Goal: Transaction & Acquisition: Purchase product/service

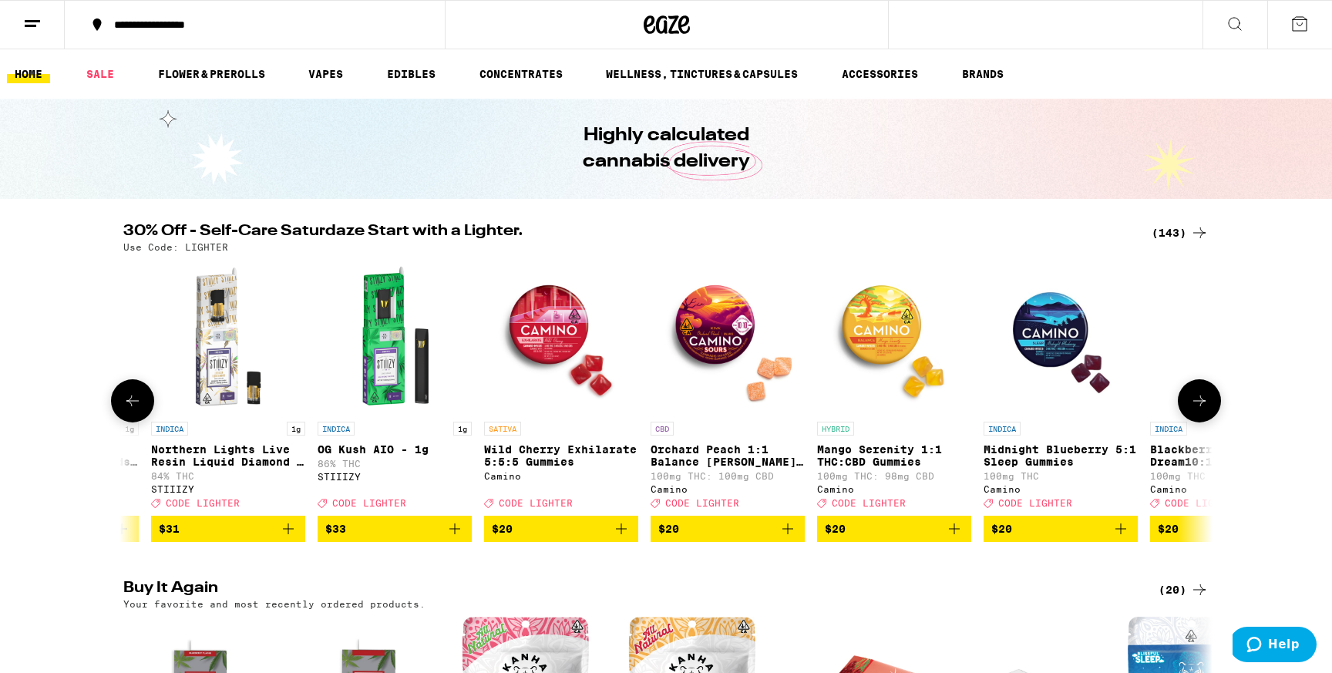
scroll to position [0, 146]
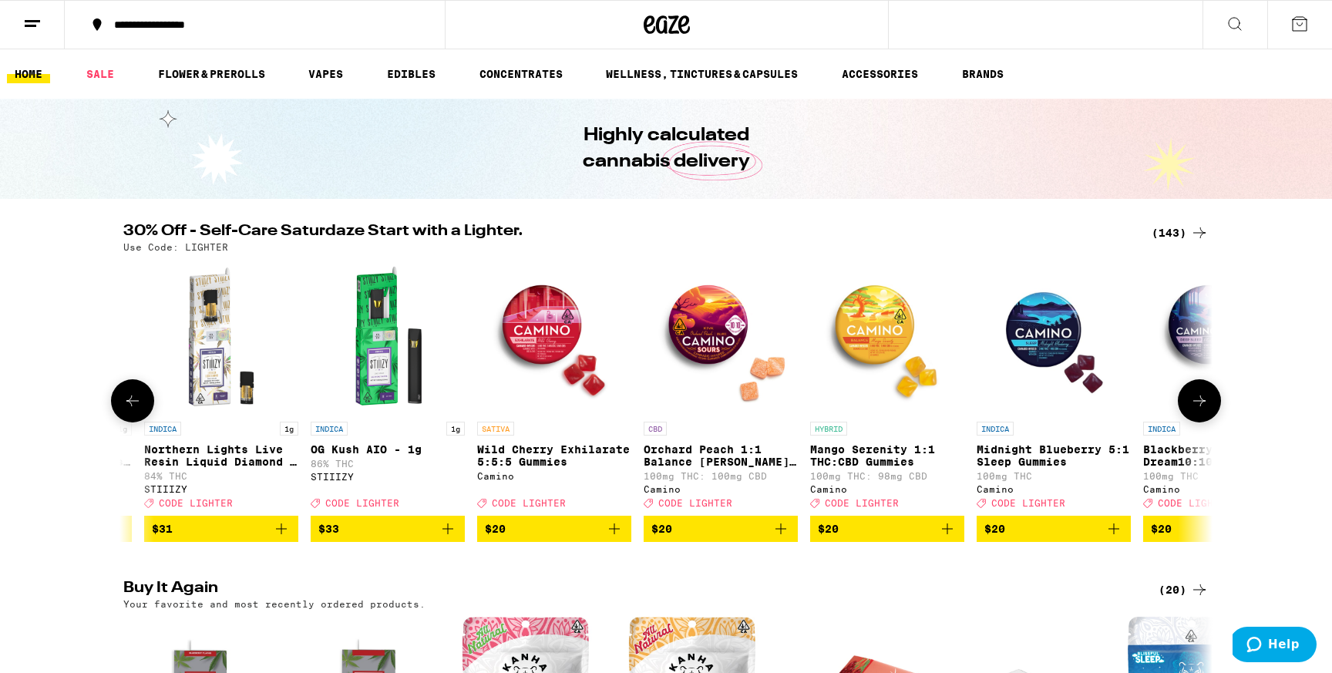
click at [1116, 534] on icon "Add to bag" at bounding box center [1113, 528] width 11 height 11
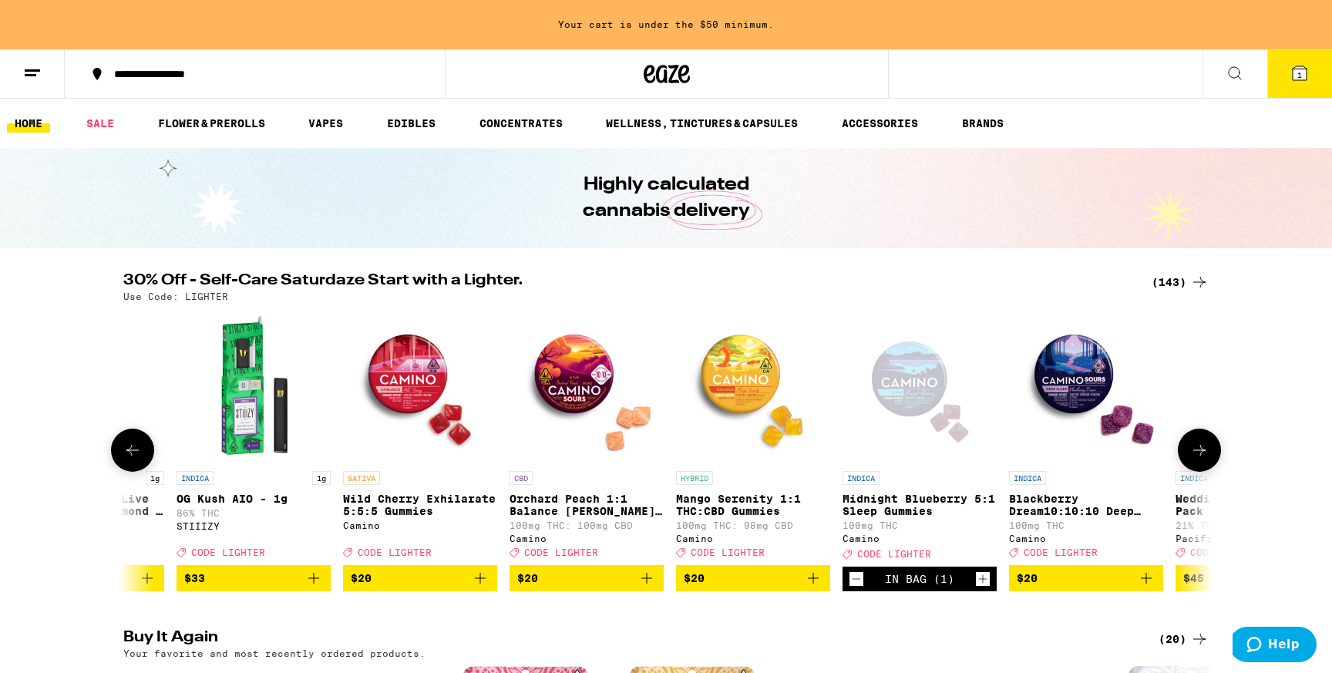
scroll to position [0, 418]
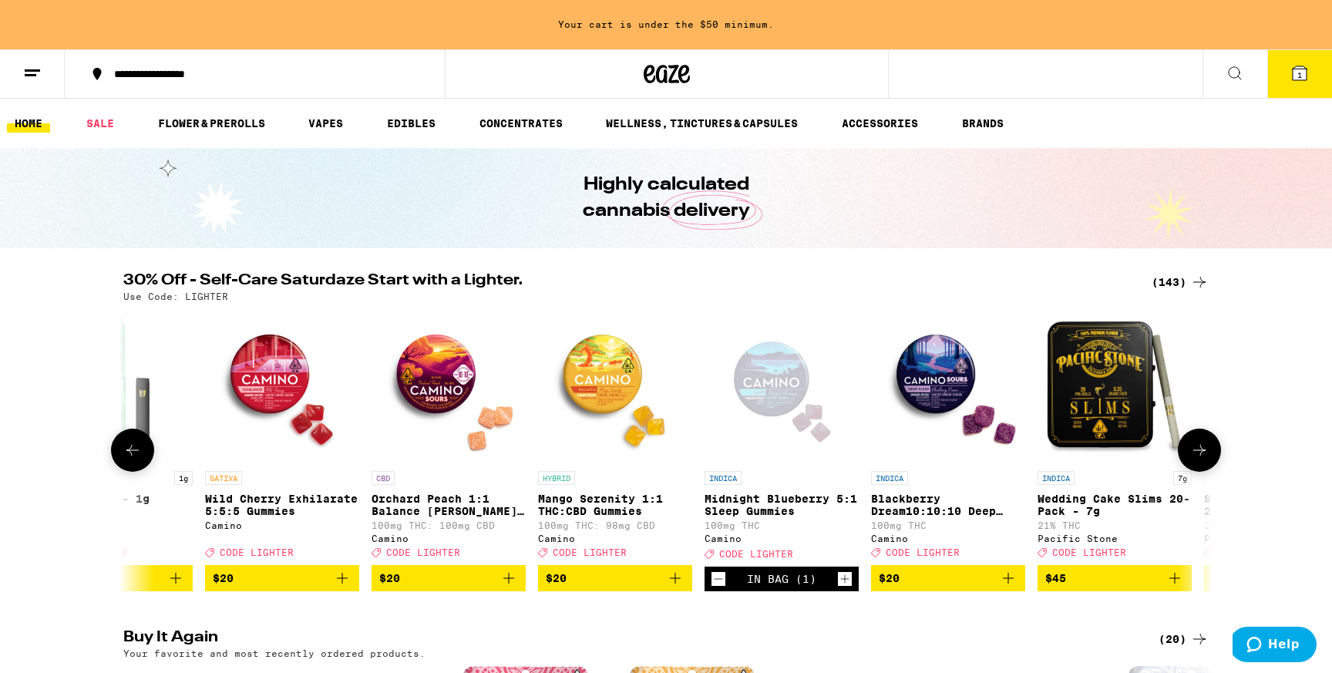
click at [1013, 584] on icon "Add to bag" at bounding box center [1008, 578] width 18 height 18
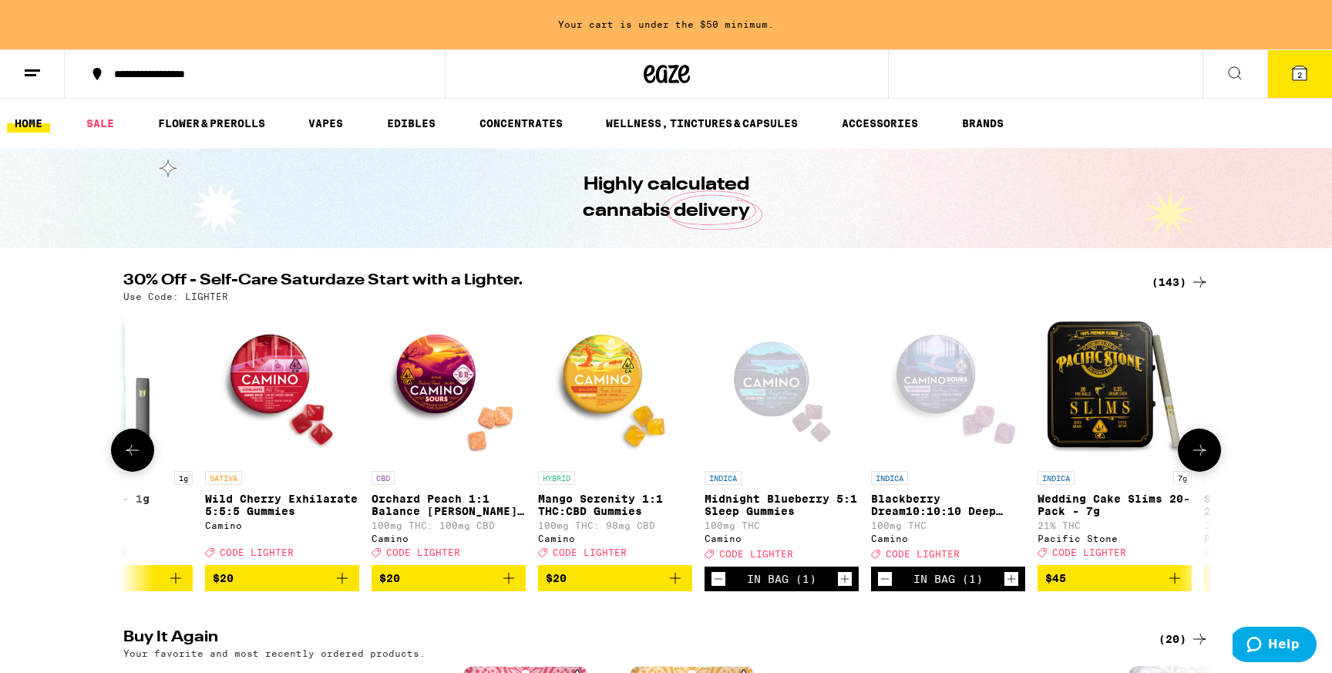
click at [346, 587] on icon "Add to bag" at bounding box center [342, 578] width 18 height 18
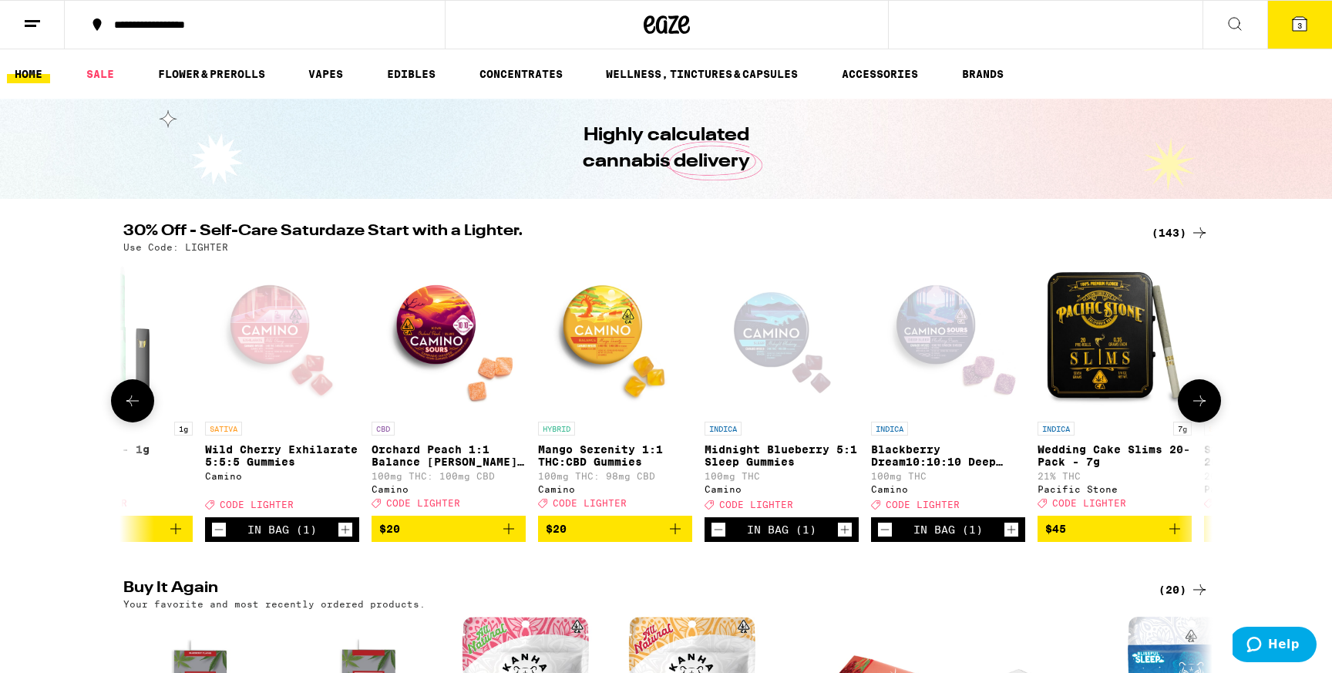
click at [508, 534] on icon "Add to bag" at bounding box center [508, 528] width 11 height 11
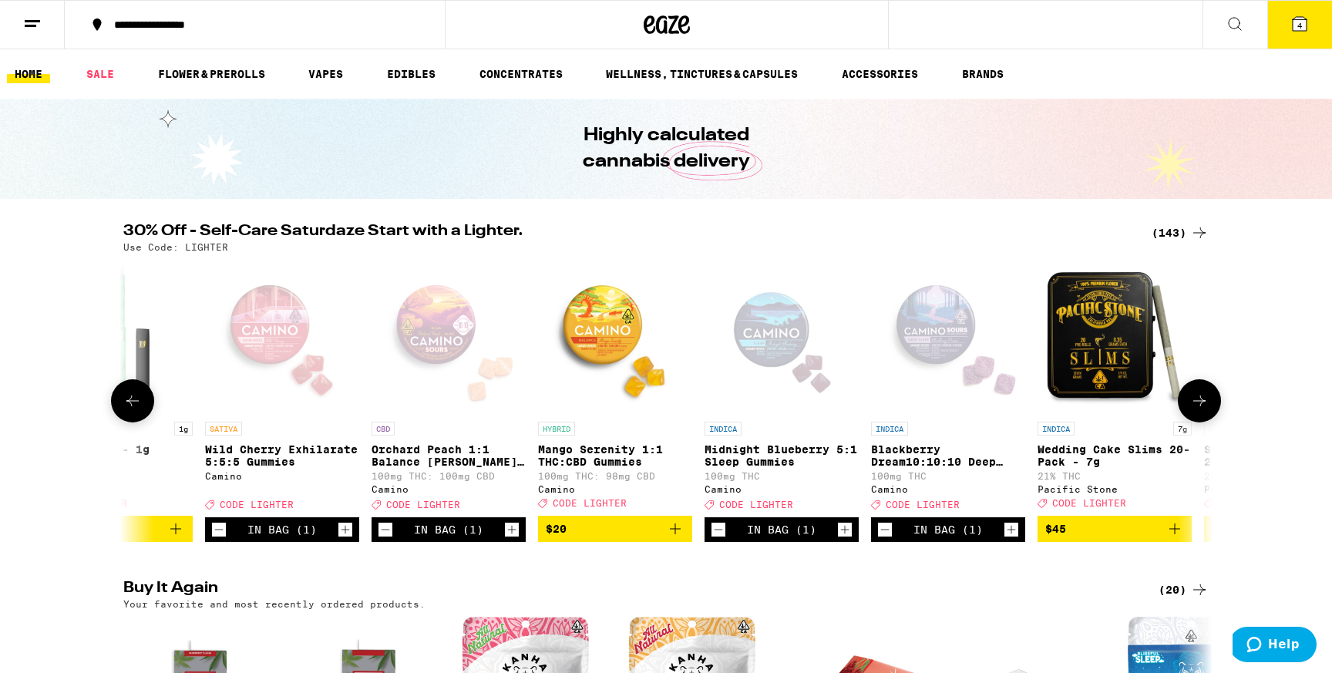
click at [676, 534] on icon "Add to bag" at bounding box center [675, 528] width 11 height 11
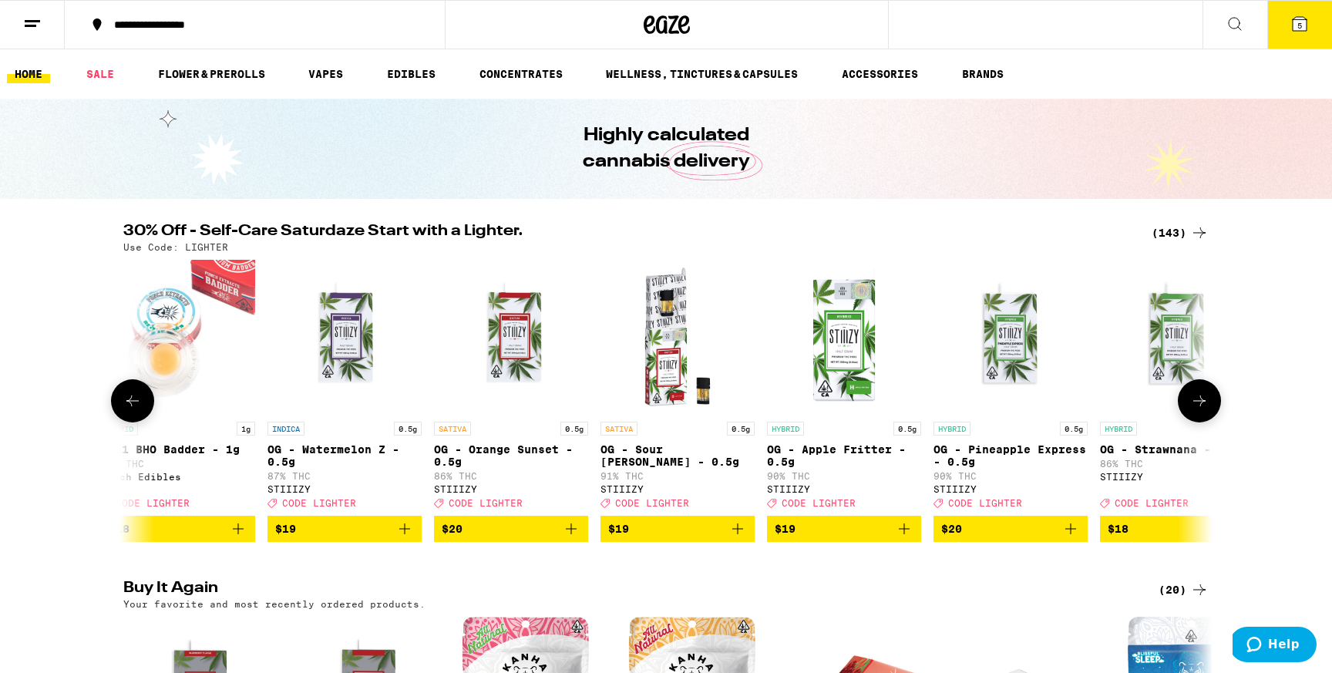
scroll to position [0, 6049]
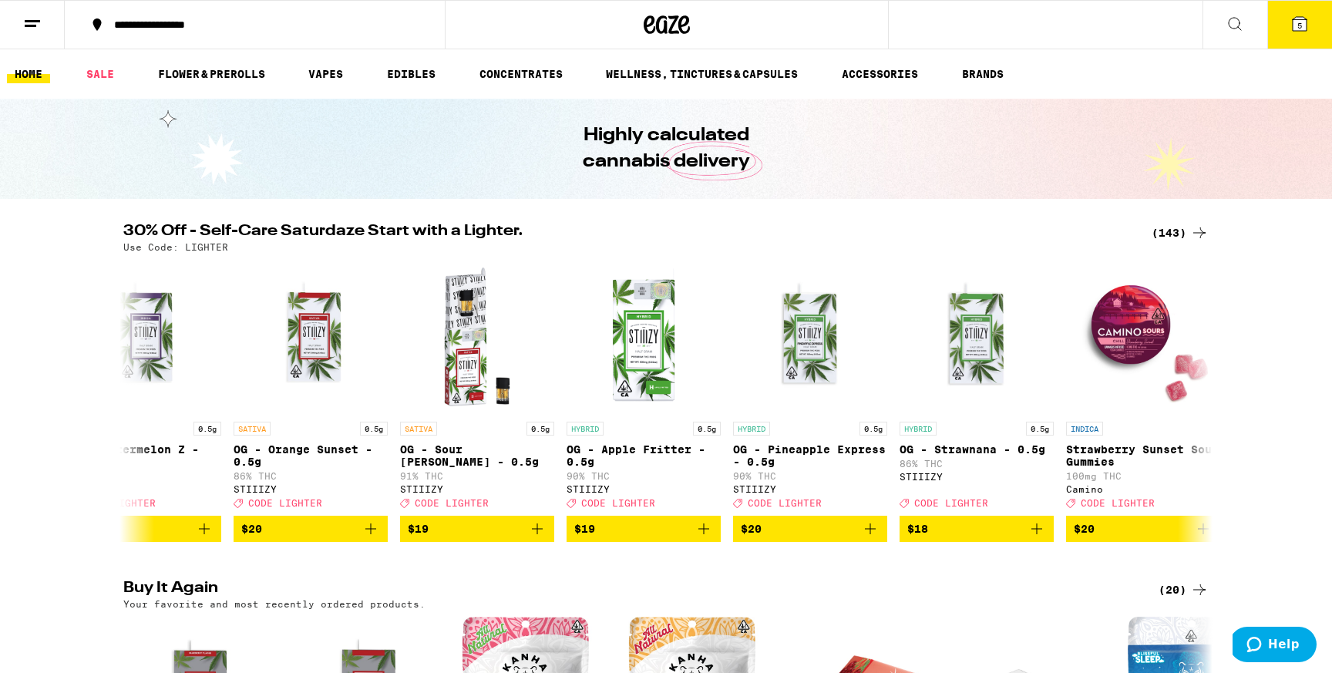
click at [1225, 25] on icon at bounding box center [1234, 24] width 18 height 18
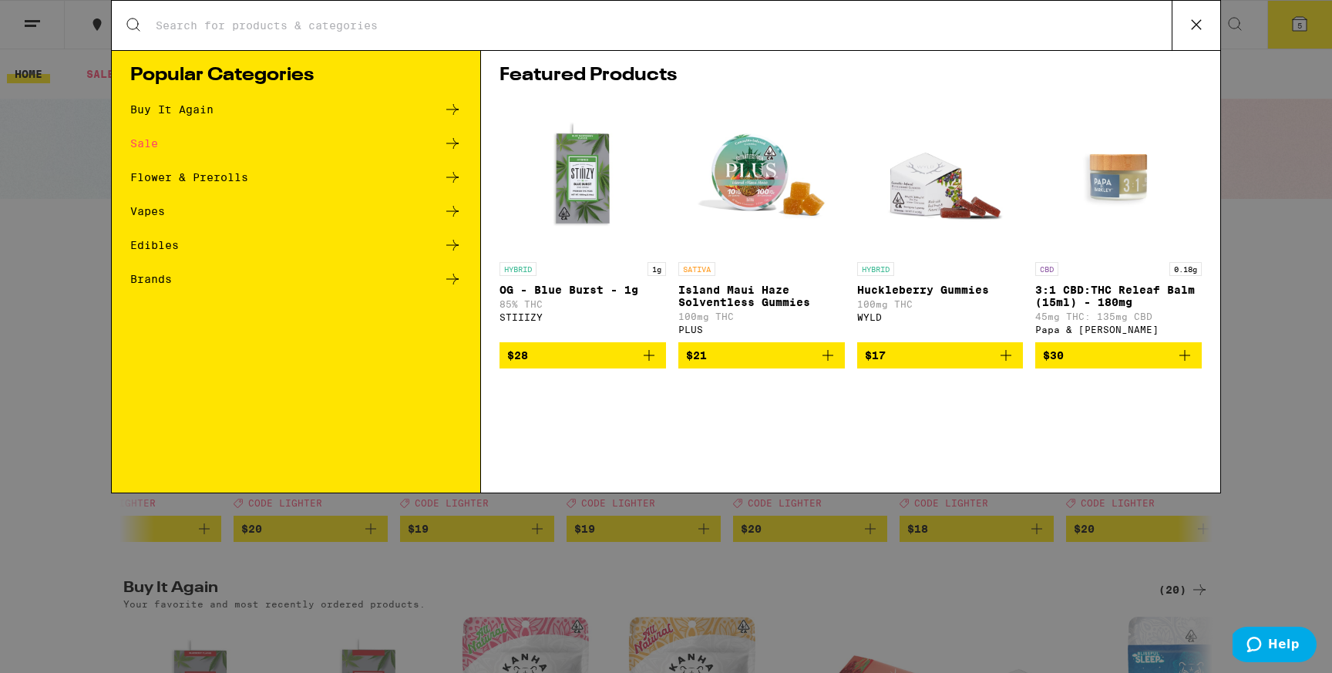
click at [952, 21] on input "Search for Products" at bounding box center [663, 25] width 1016 height 14
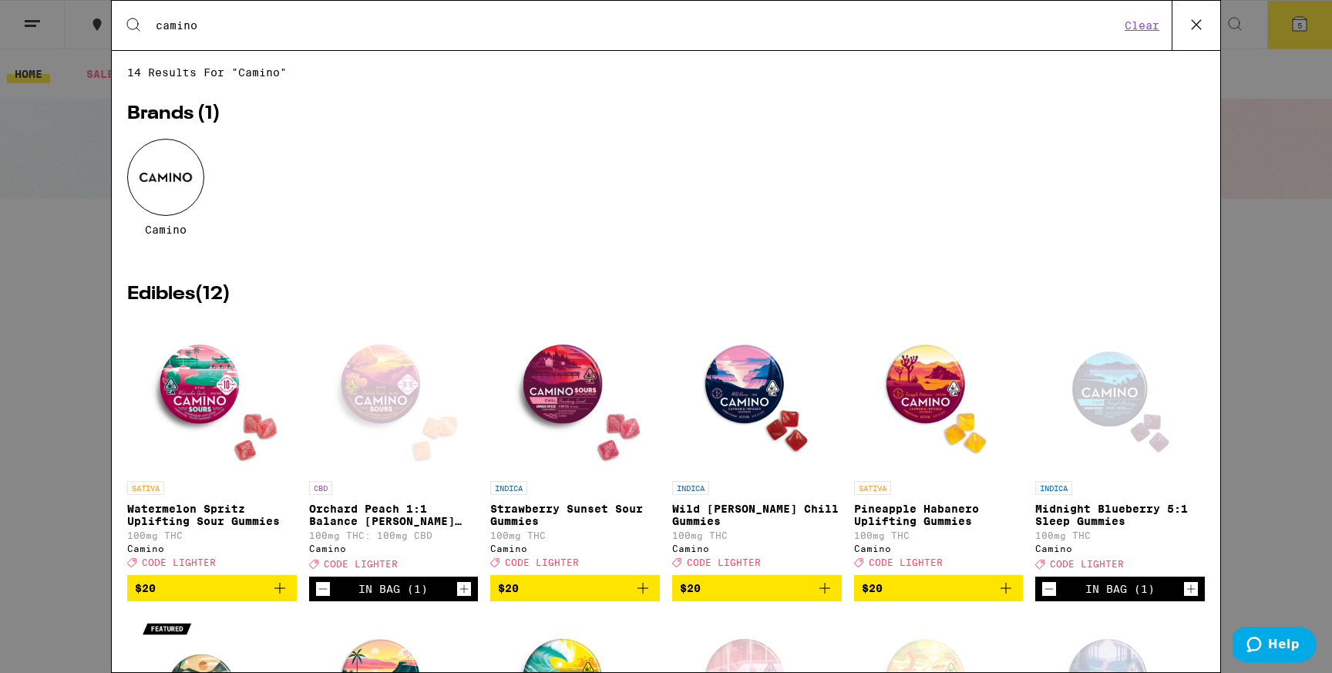
type input "camino"
click at [153, 200] on div at bounding box center [165, 177] width 77 height 77
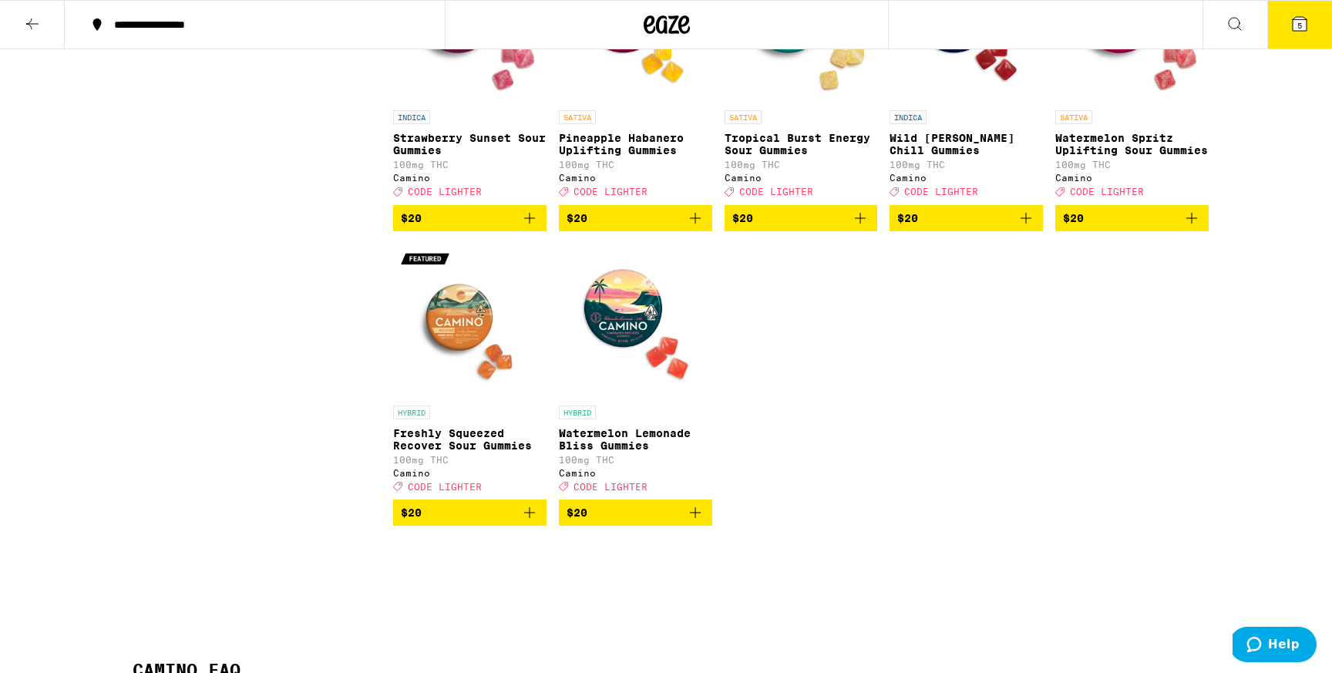
scroll to position [895, 0]
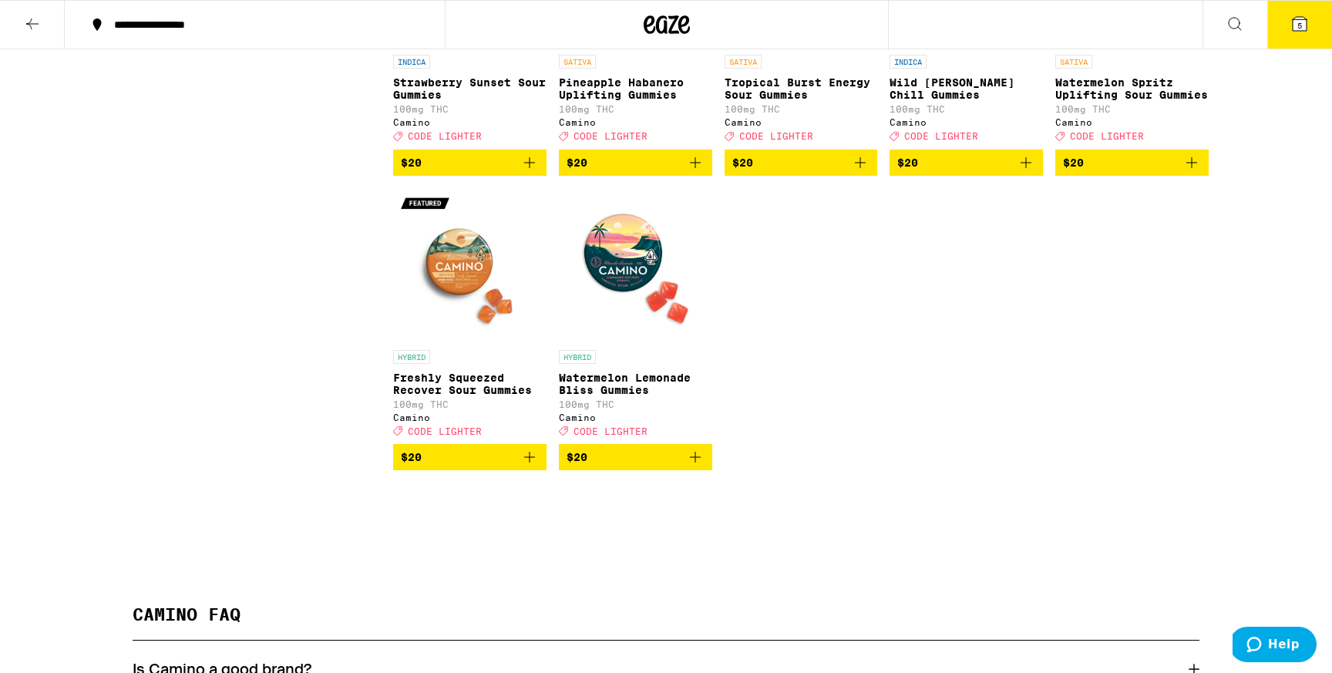
click at [533, 466] on icon "Add to bag" at bounding box center [529, 457] width 18 height 18
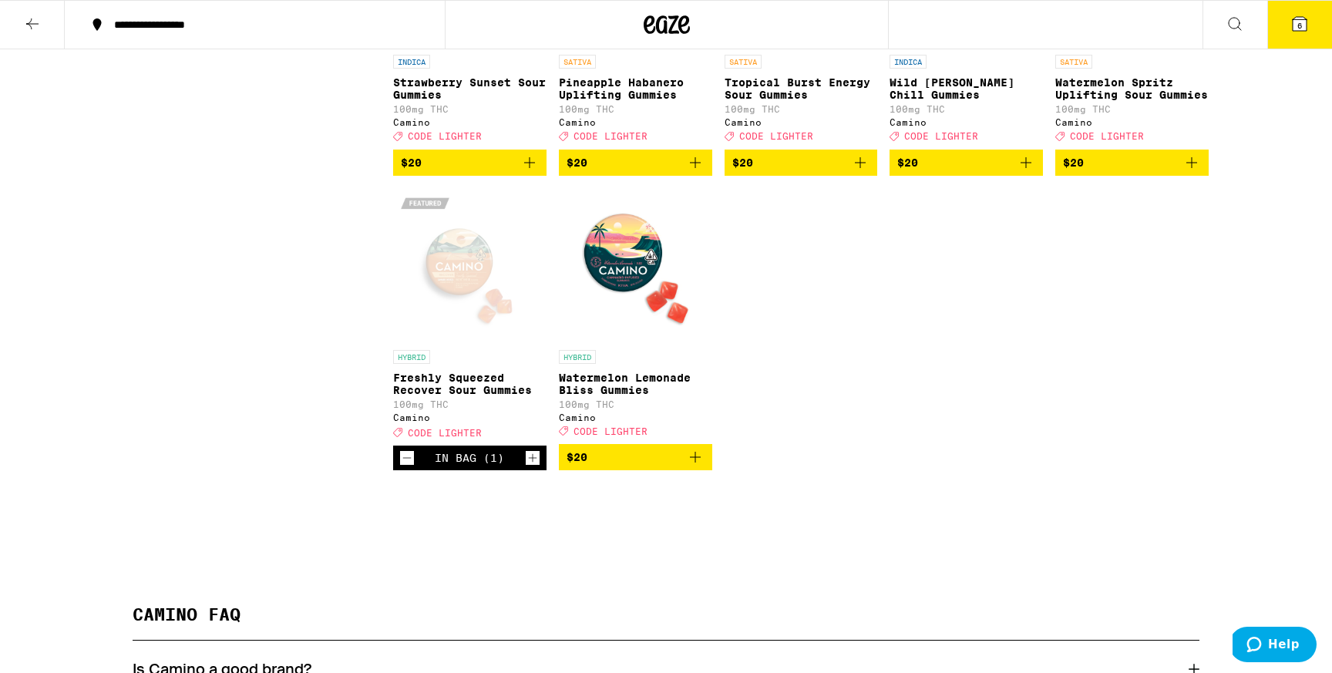
click at [533, 467] on icon "Increment" at bounding box center [533, 458] width 14 height 18
click at [531, 467] on icon "Increment" at bounding box center [533, 458] width 14 height 18
click at [1298, 34] on button "8" at bounding box center [1299, 25] width 65 height 48
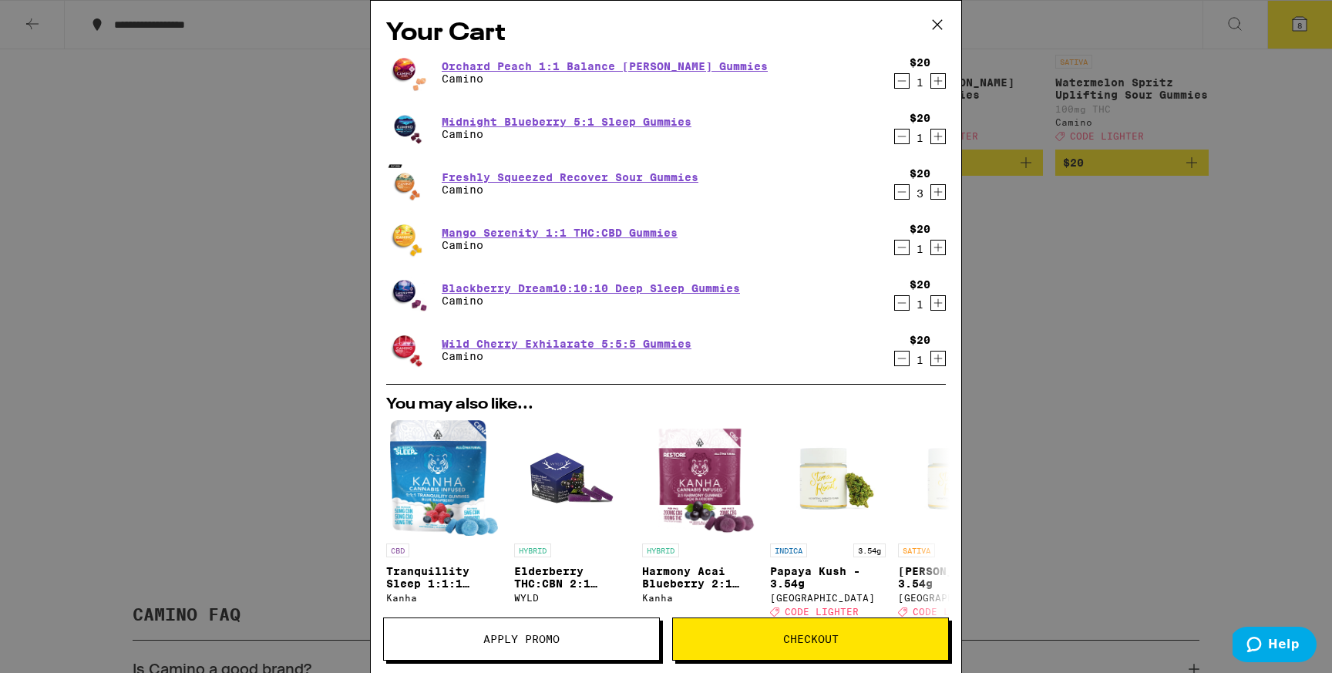
click at [533, 633] on span "Apply Promo" at bounding box center [521, 638] width 76 height 11
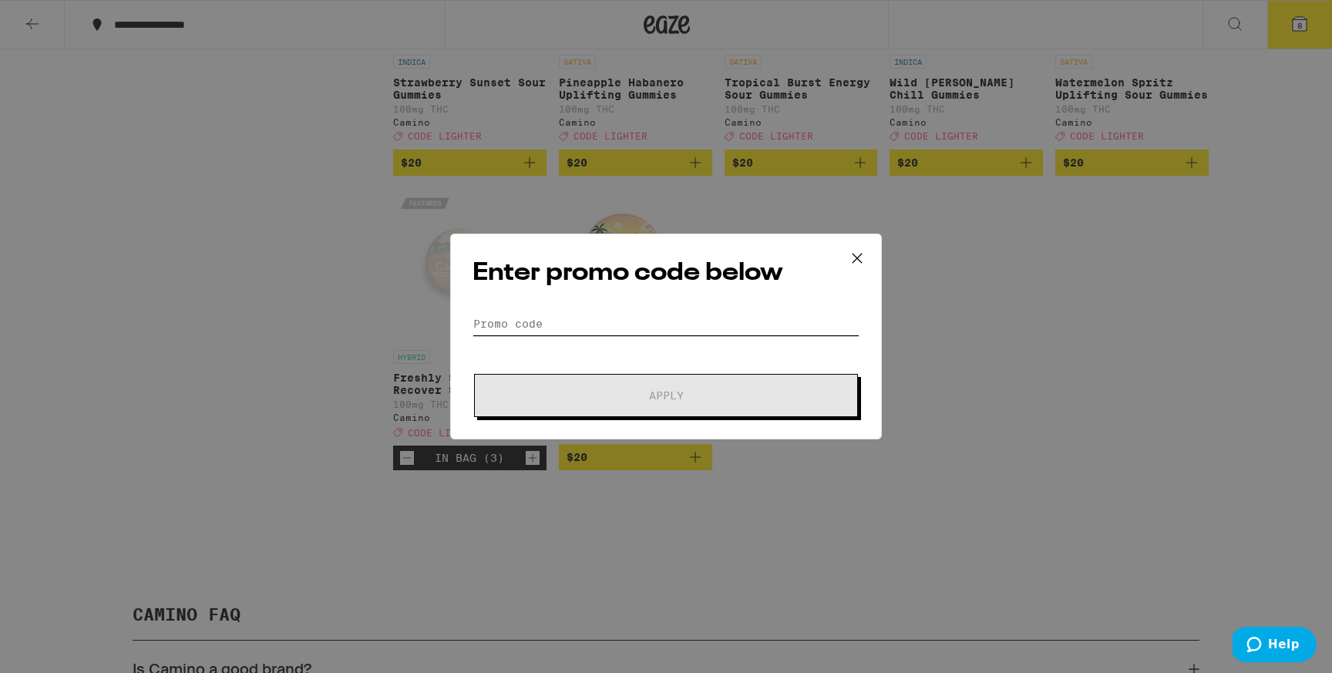
click at [541, 320] on input "Promo Code" at bounding box center [665, 323] width 387 height 23
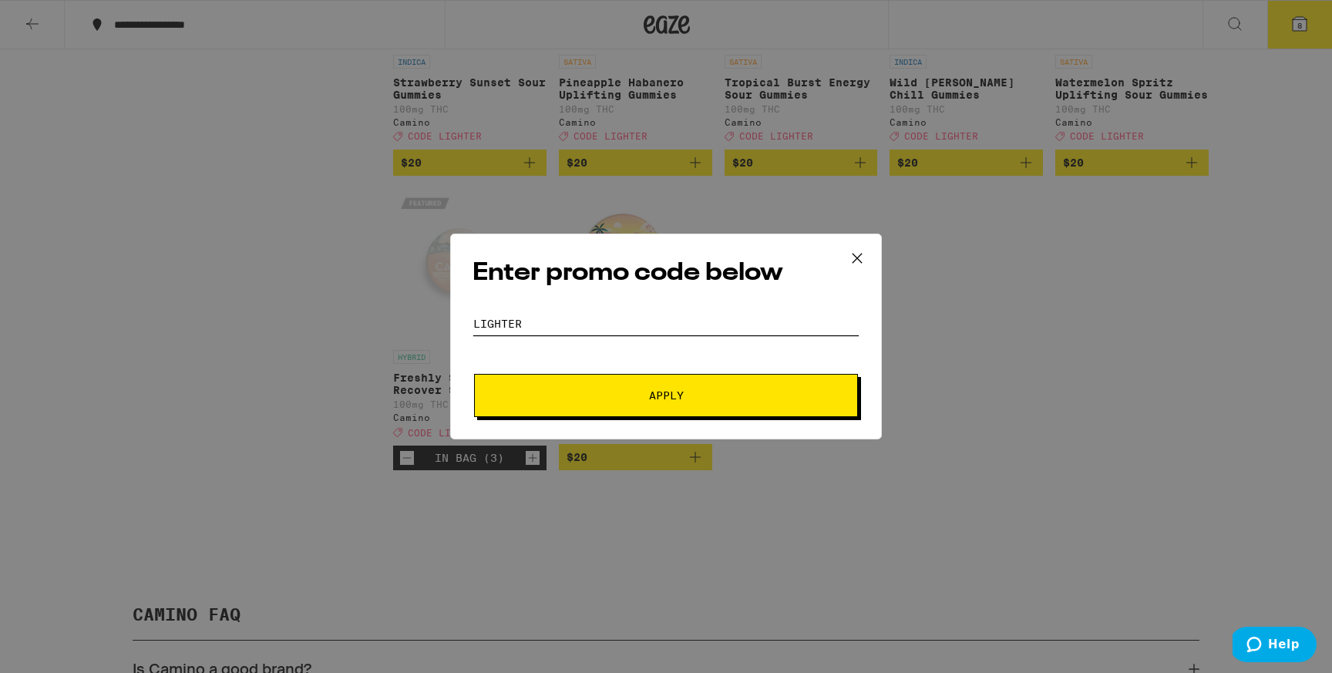
type input "LIGHTER"
click at [587, 377] on button "Apply" at bounding box center [666, 395] width 384 height 43
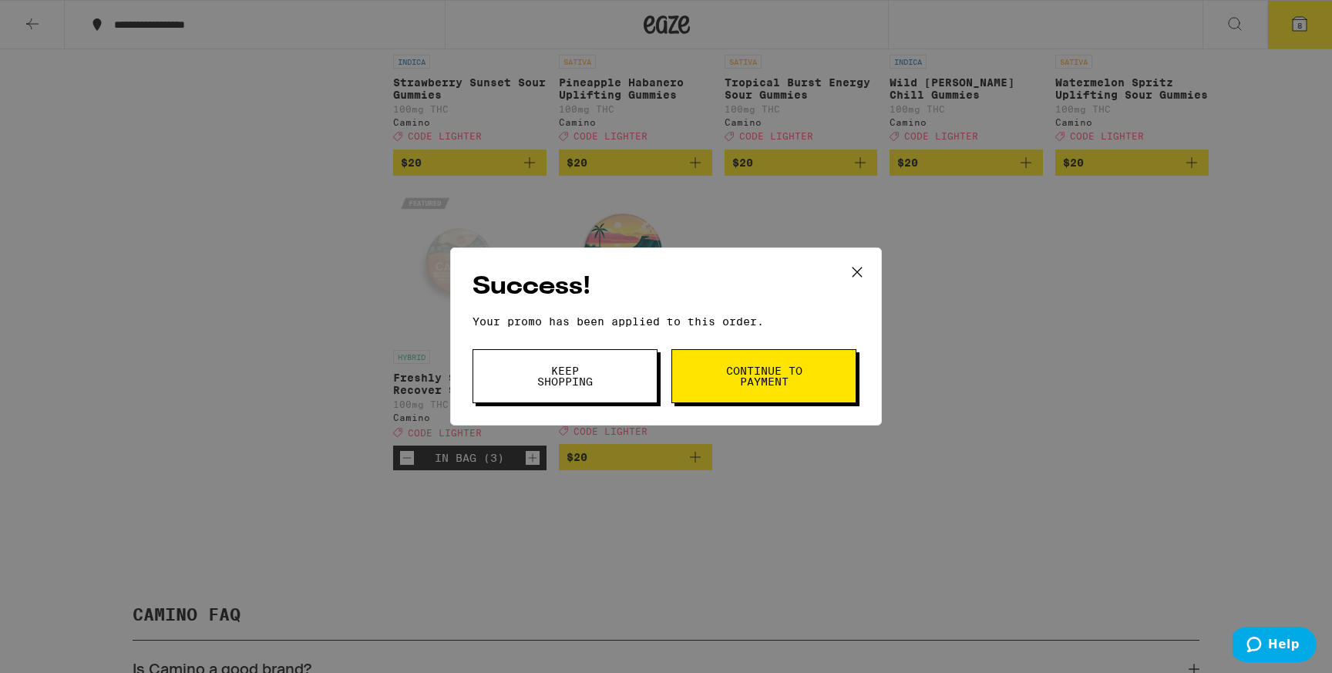
click at [1040, 325] on div "Success! Your promo has been applied to this order. Promo Code LIGHTER Keep Sho…" at bounding box center [666, 336] width 1332 height 673
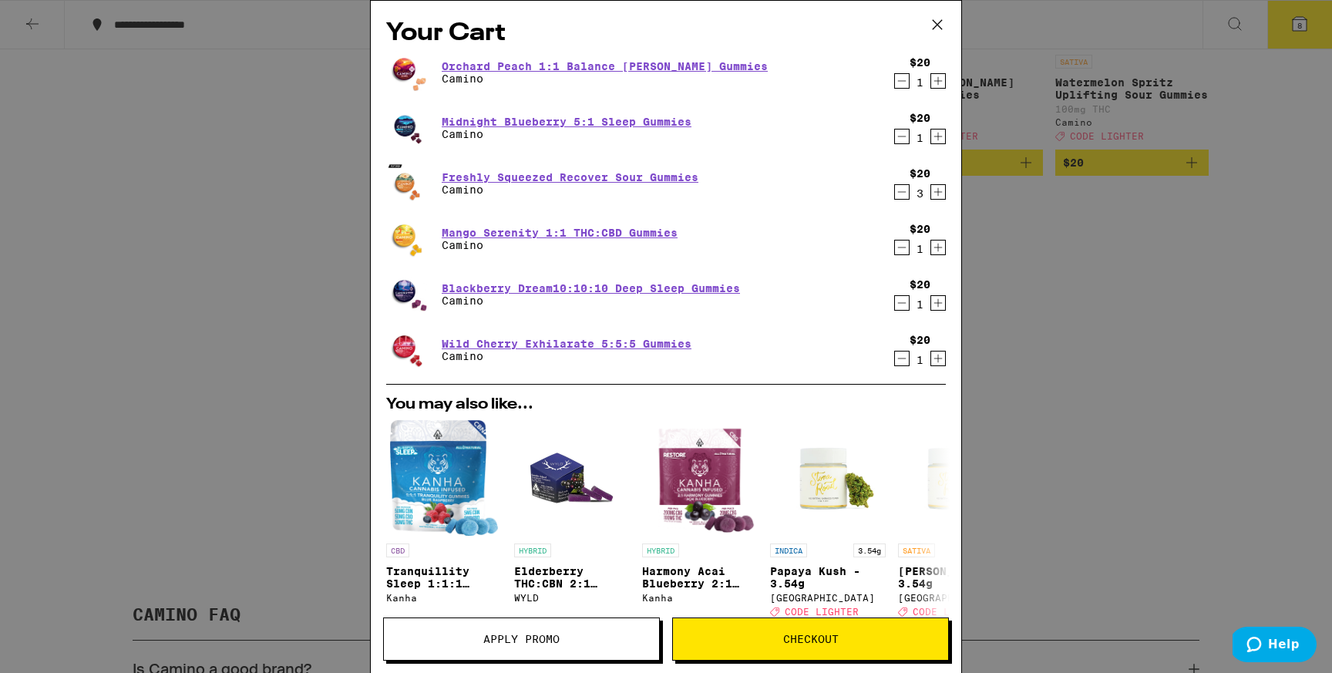
scroll to position [283, 0]
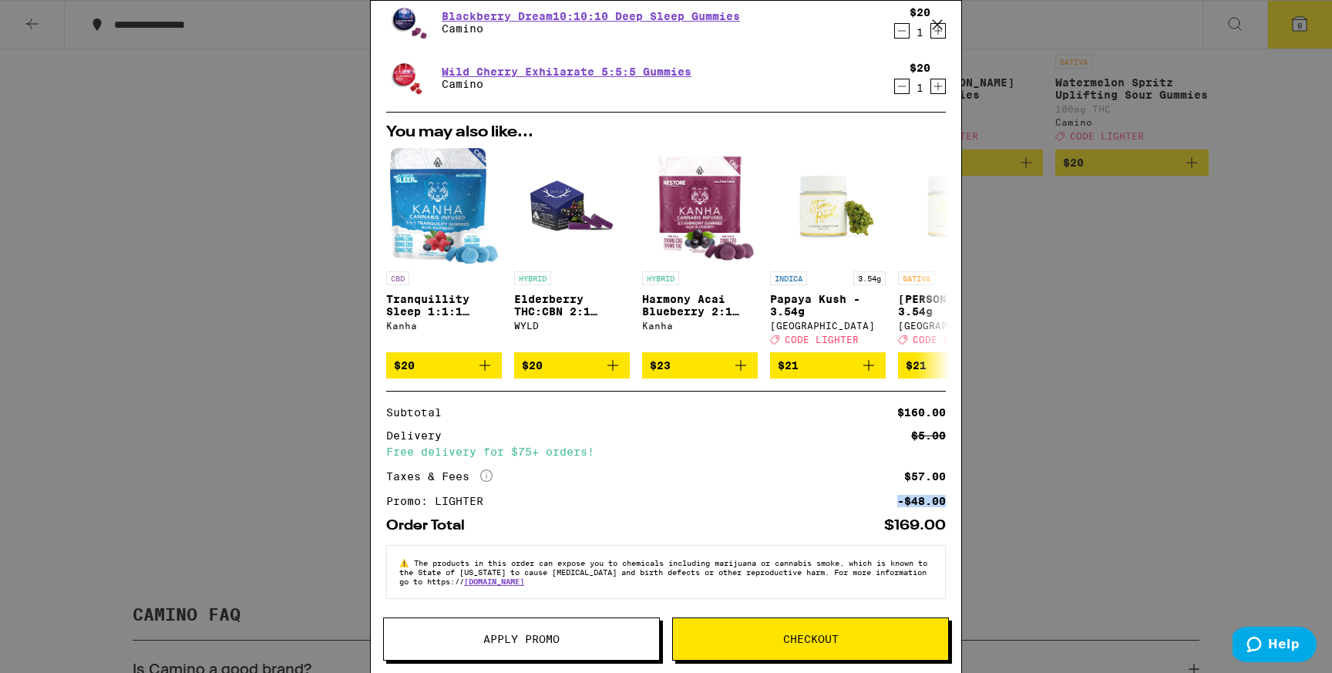
drag, startPoint x: 895, startPoint y: 496, endPoint x: 945, endPoint y: 495, distance: 50.1
click at [945, 496] on div "Promo: LIGHTER -$48.00" at bounding box center [665, 501] width 559 height 11
click at [946, 494] on div "Your Cart Orchard Peach 1:1 Balance [PERSON_NAME] Gummies Camino $20 1 Midnight…" at bounding box center [666, 314] width 590 height 626
drag, startPoint x: 892, startPoint y: 493, endPoint x: 956, endPoint y: 493, distance: 64.0
click at [956, 493] on div "Your Cart Orchard Peach 1:1 Balance [PERSON_NAME] Gummies Camino $20 1 Midnight…" at bounding box center [666, 314] width 590 height 626
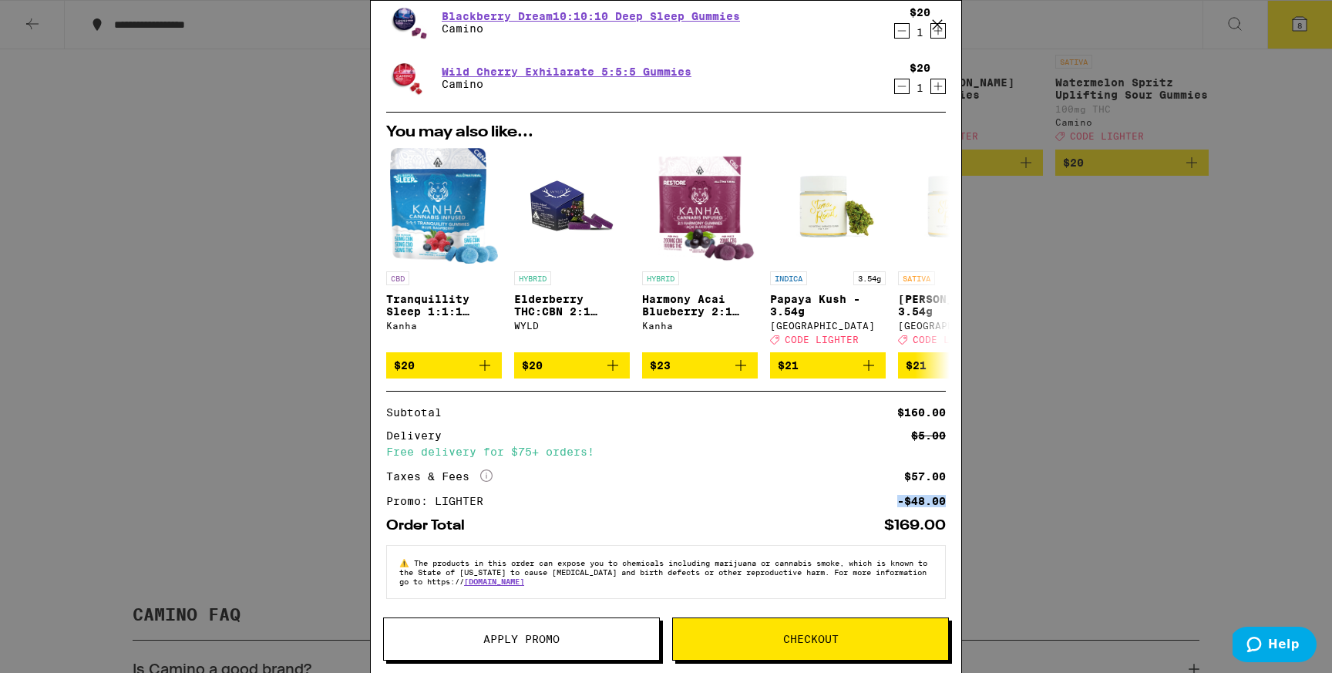
click at [757, 634] on span "Checkout" at bounding box center [810, 638] width 275 height 11
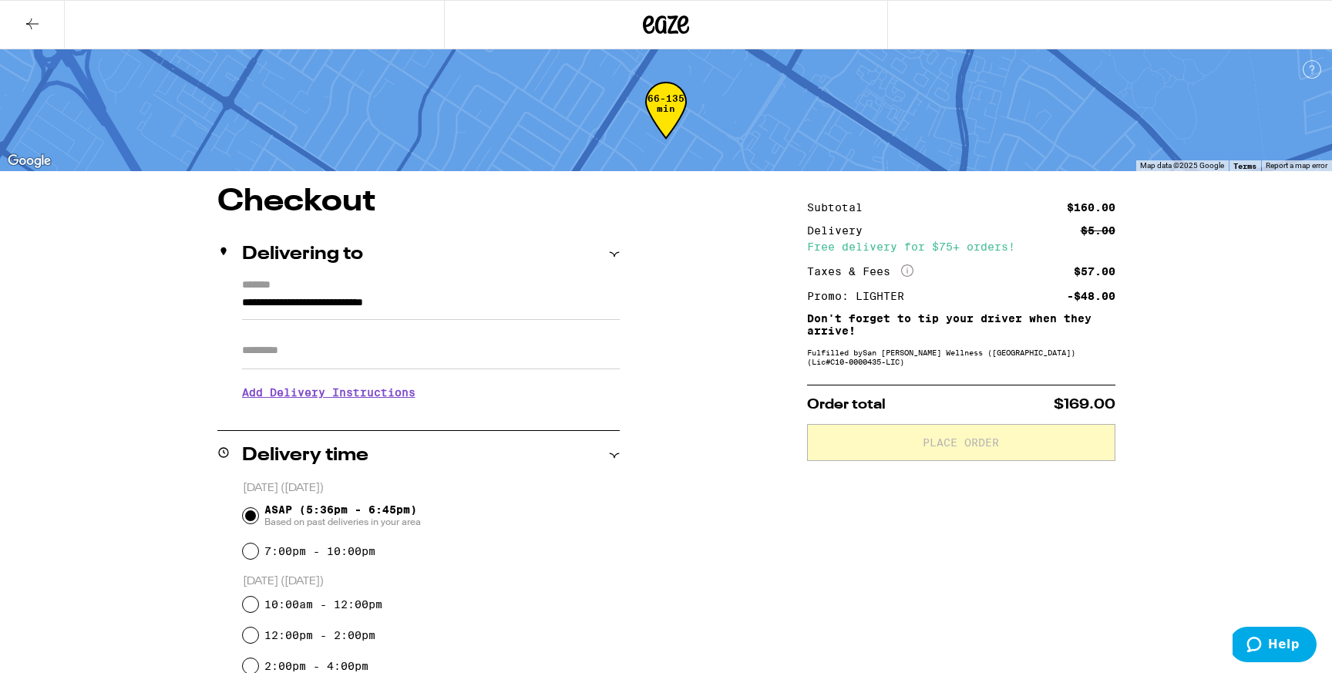
click at [422, 353] on input "Apt/Suite" at bounding box center [431, 350] width 378 height 37
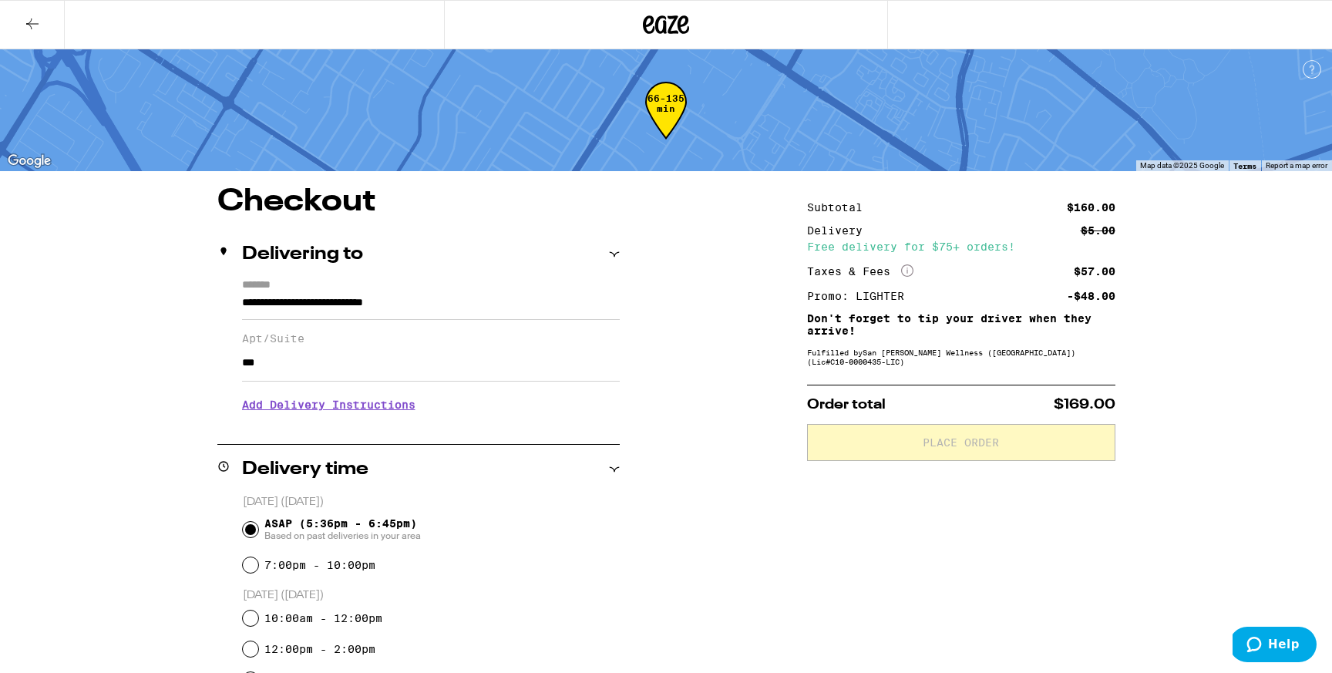
type input "***"
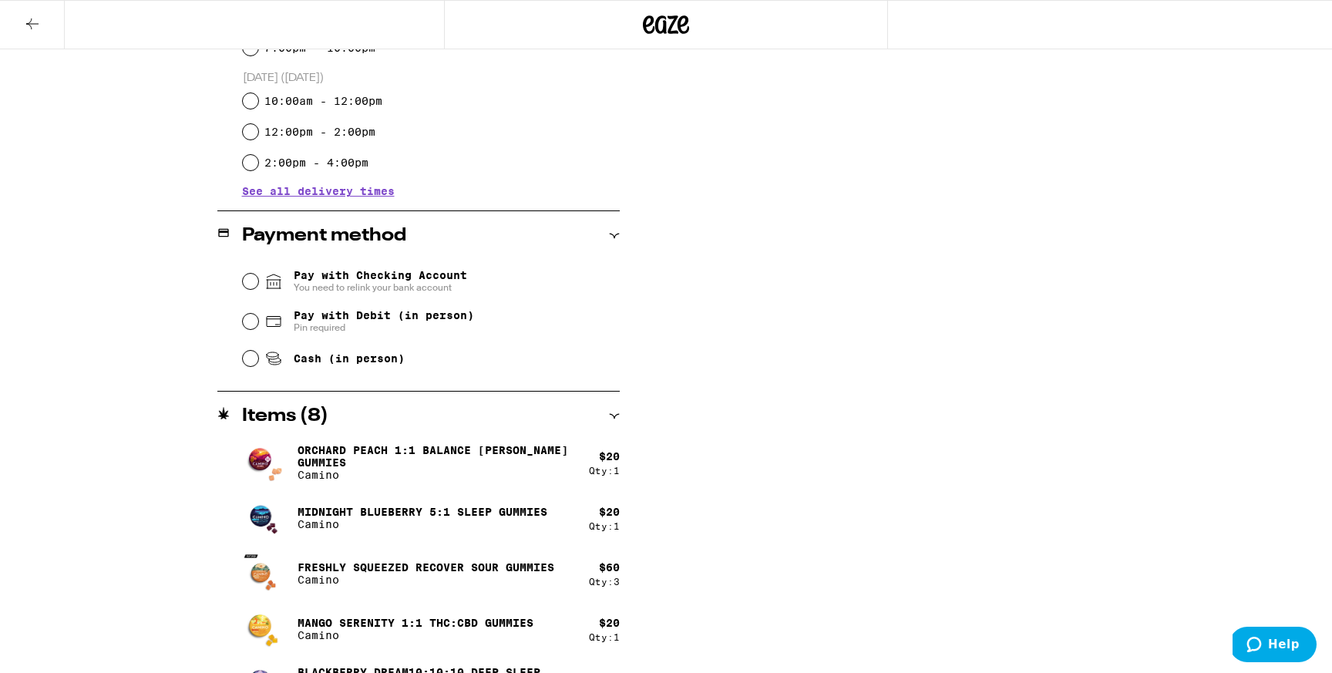
scroll to position [519, 0]
click at [245, 280] on input "Pay with Checking Account You need to relink your bank account" at bounding box center [250, 279] width 15 height 15
click at [248, 327] on input "Pay with Debit (in person) Pin required" at bounding box center [250, 319] width 15 height 15
radio input "true"
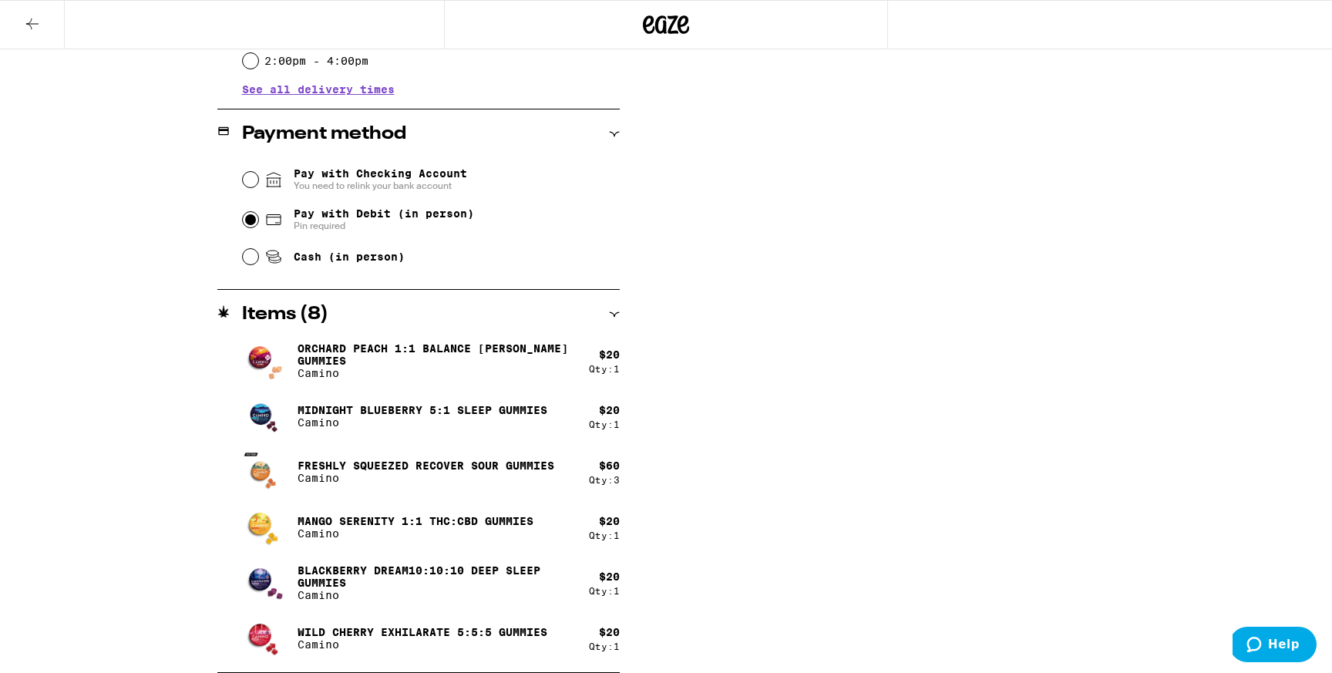
scroll to position [0, 0]
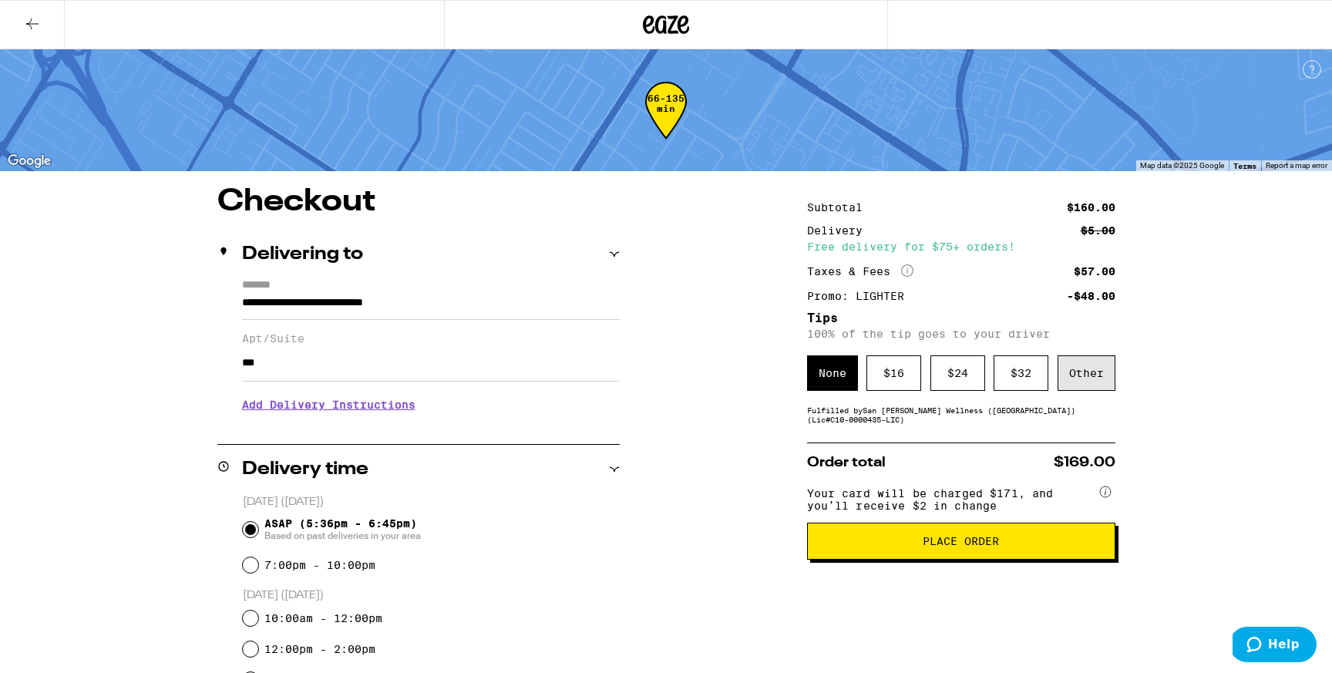
click at [1076, 368] on div "Other" at bounding box center [1086, 372] width 58 height 35
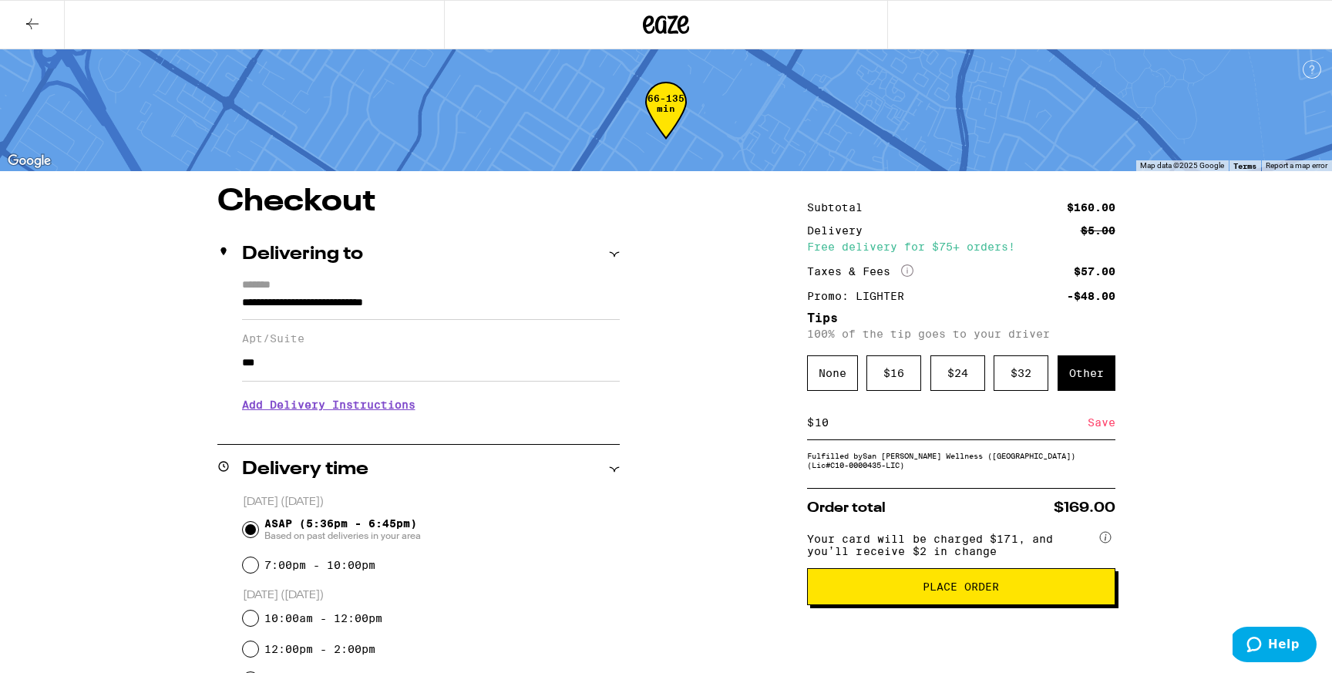
type input "10"
click at [1094, 421] on div "Save" at bounding box center [1101, 422] width 28 height 34
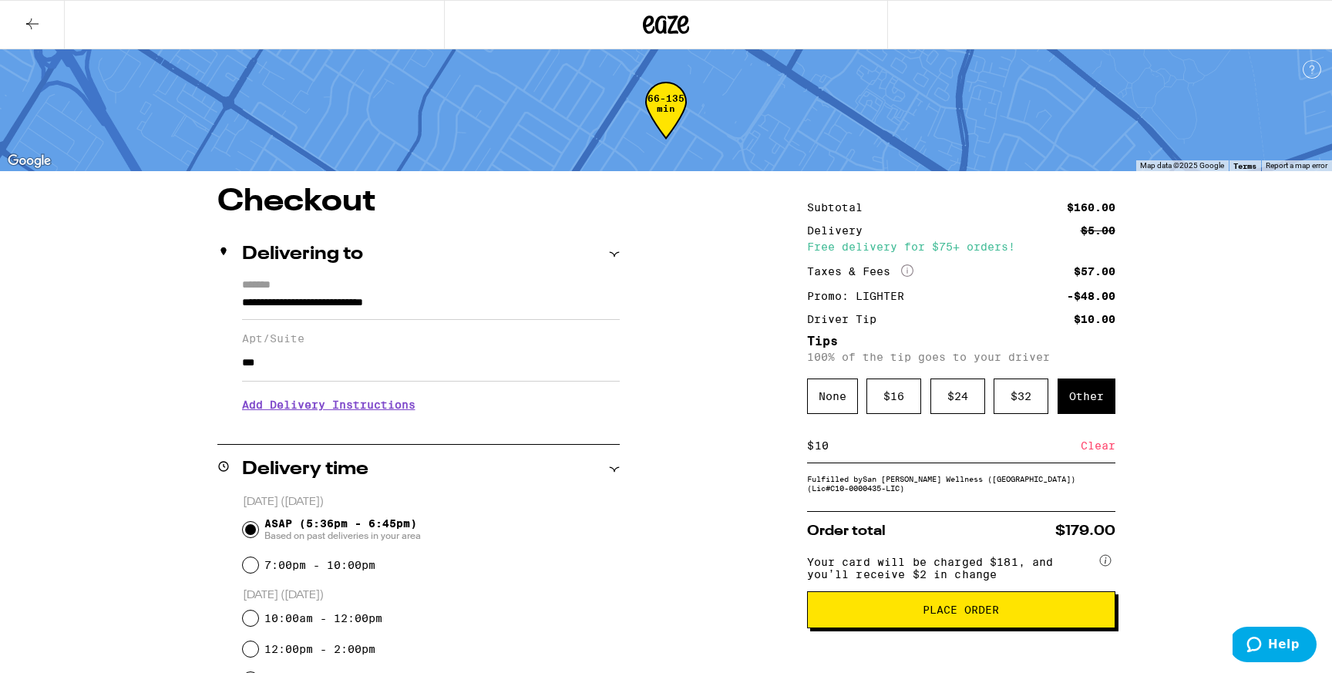
click at [996, 615] on span "Place Order" at bounding box center [960, 609] width 76 height 11
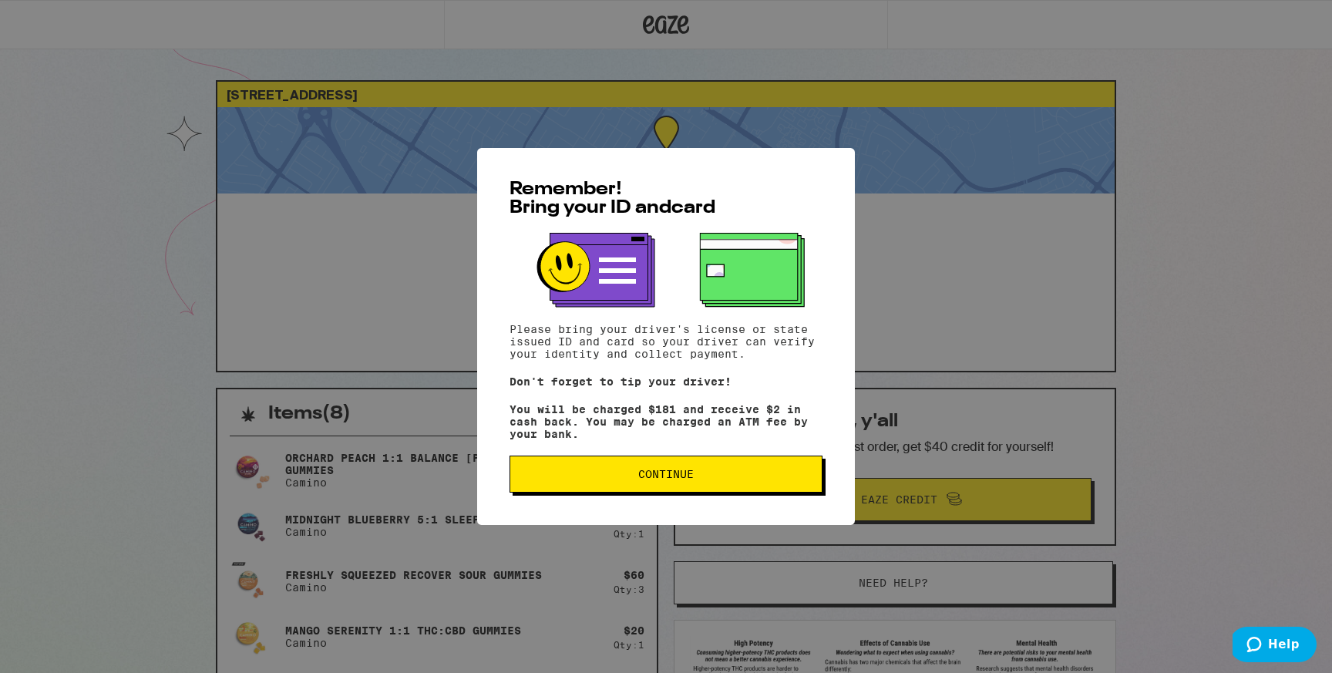
click at [671, 479] on span "Continue" at bounding box center [665, 474] width 55 height 11
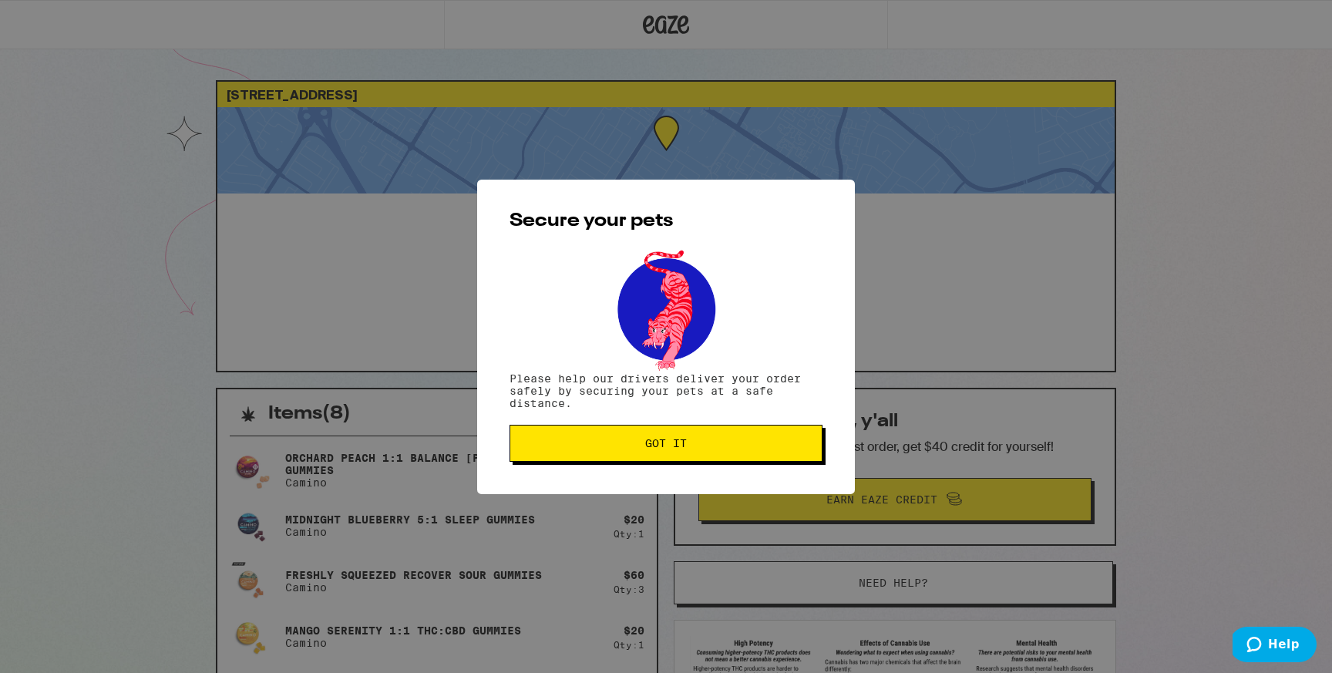
click at [642, 448] on span "Got it" at bounding box center [665, 443] width 287 height 11
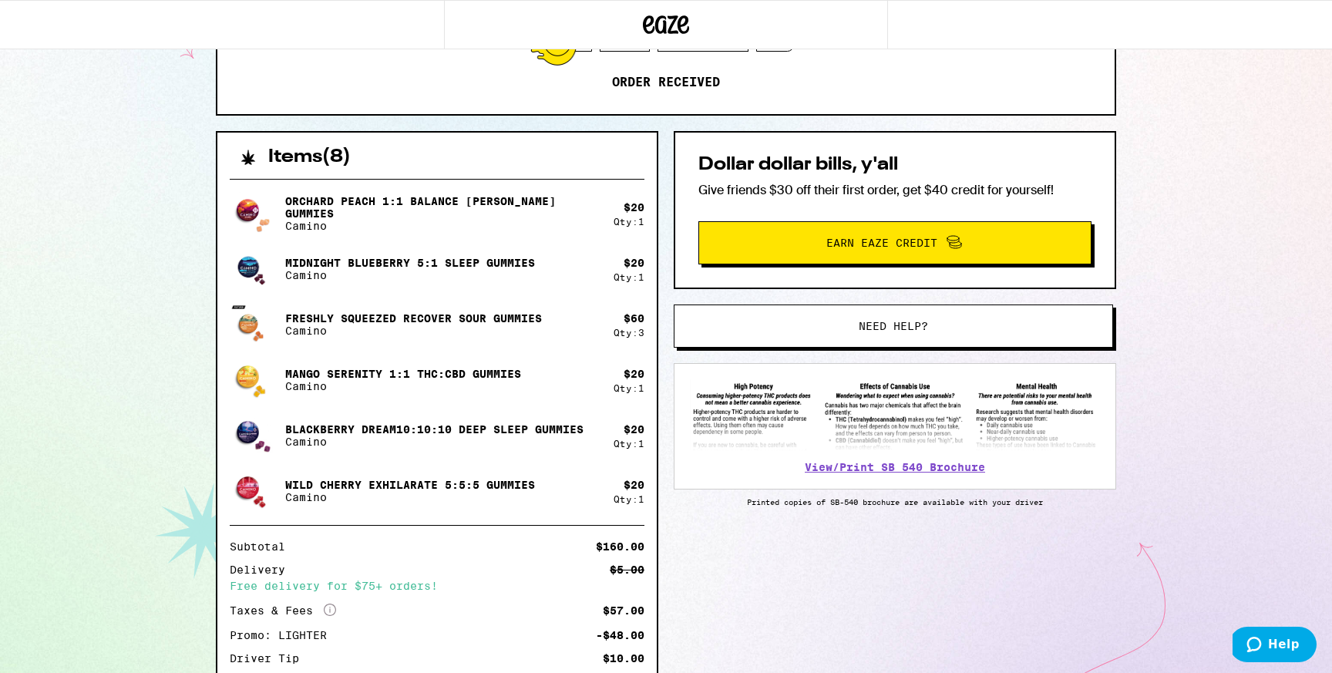
scroll to position [442, 0]
